Goal: Check status

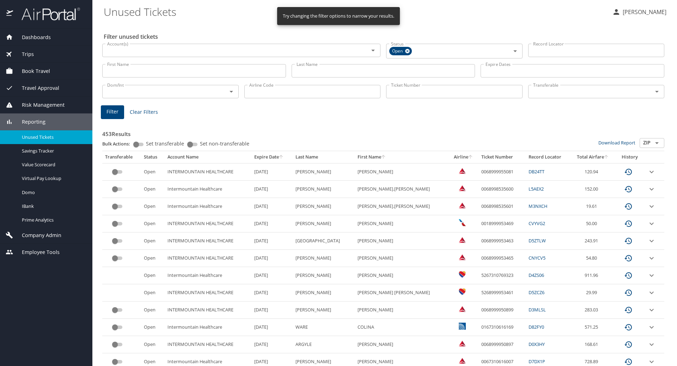
click at [315, 71] on input "Last Name" at bounding box center [384, 70] width 184 height 13
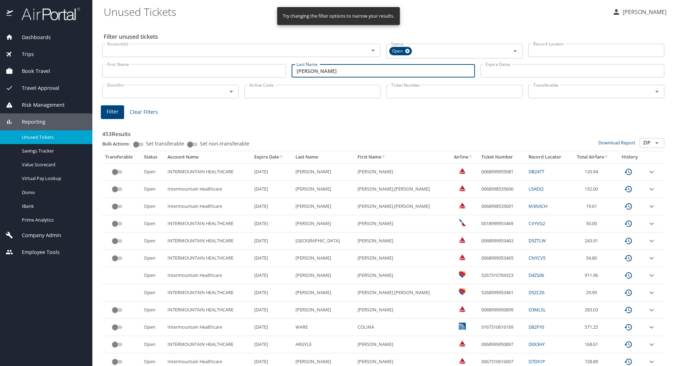
type input "liljenquist"
click at [108, 114] on span "Filter" at bounding box center [113, 112] width 12 height 9
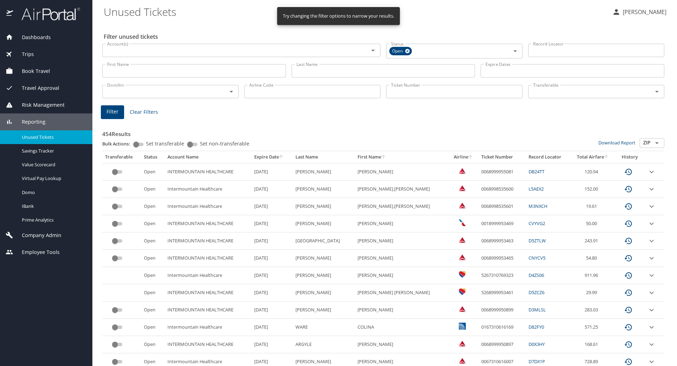
click at [306, 72] on input "Last Name" at bounding box center [384, 70] width 184 height 13
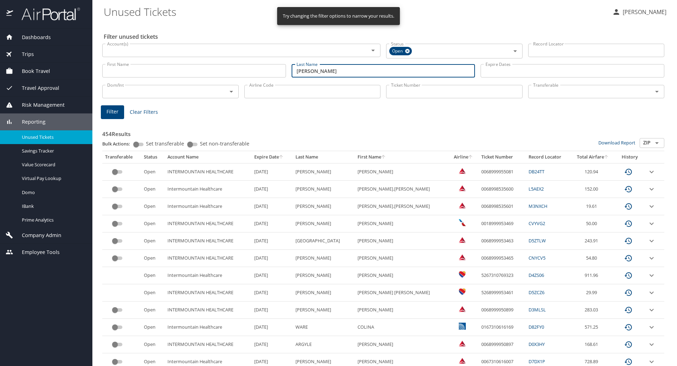
type input "[PERSON_NAME]"
click at [115, 111] on span "Filter" at bounding box center [113, 112] width 12 height 9
